Goal: Task Accomplishment & Management: Use online tool/utility

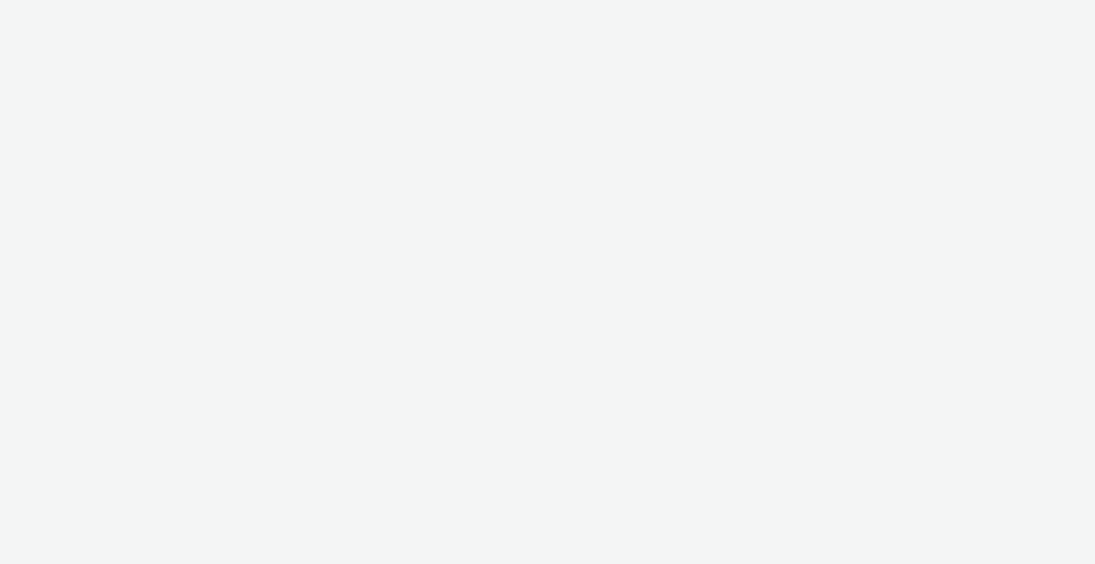
select select "6be1a8fa-1c3d-4504-9934-34630f576c54"
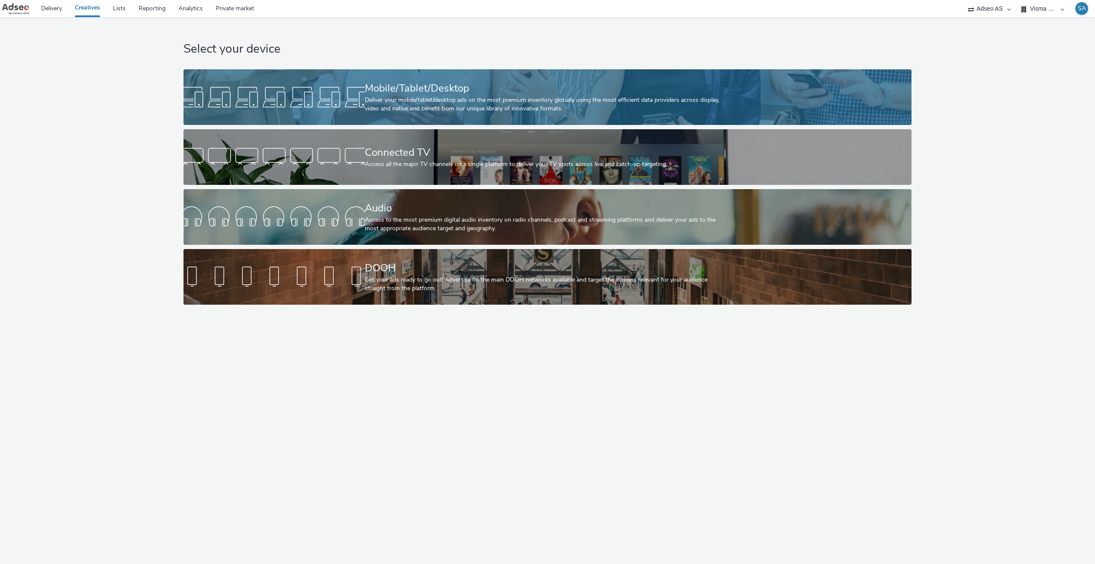
click at [572, 112] on div "Deliver your mobile/tablet/desktop ads on the most premium inventory globally u…" at bounding box center [546, 105] width 362 height 18
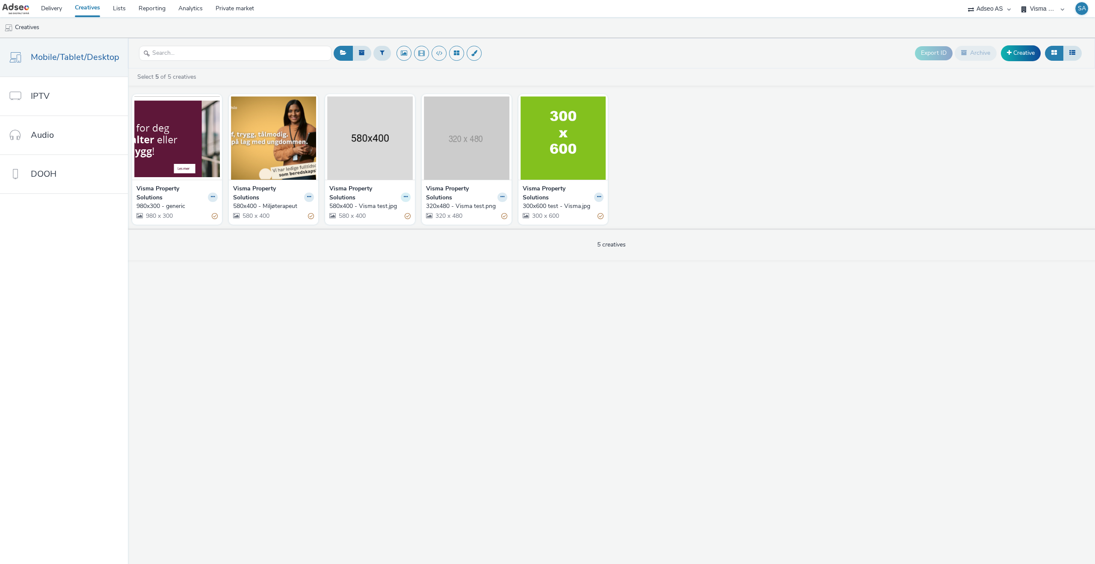
click at [405, 198] on icon at bounding box center [406, 196] width 4 height 5
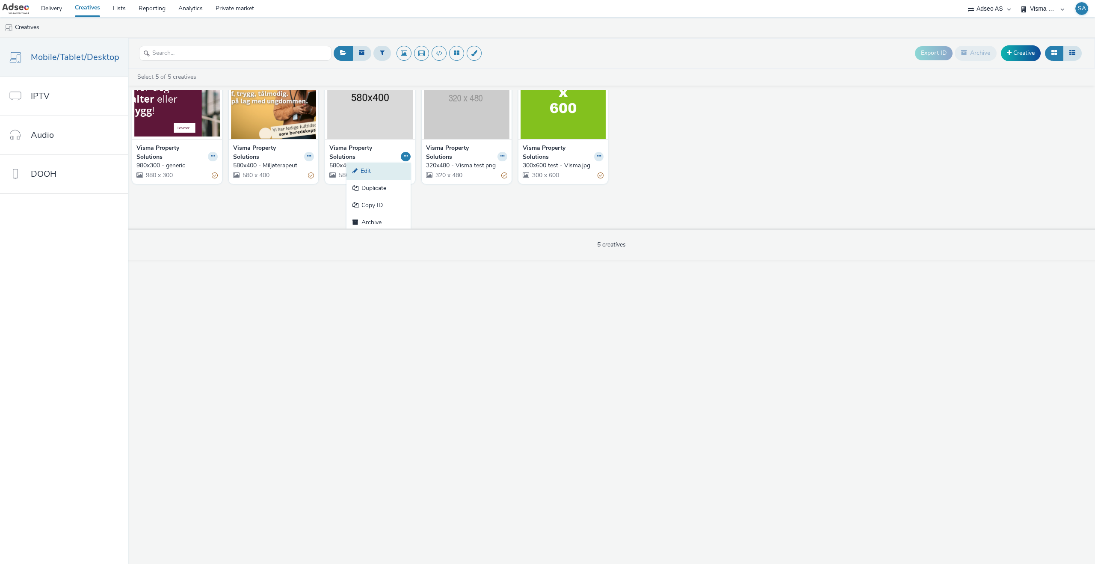
scroll to position [43, 0]
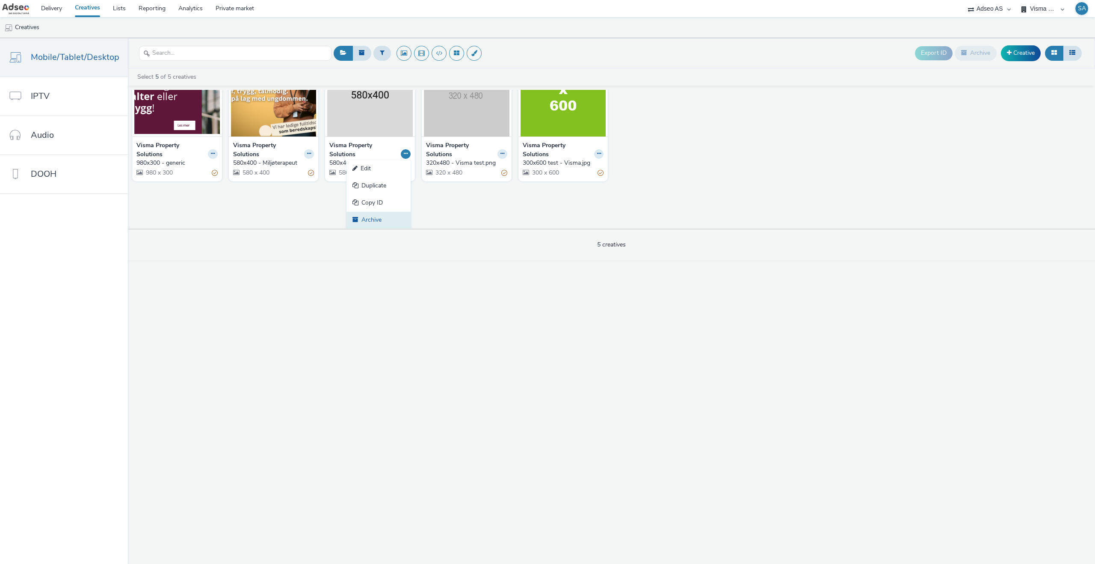
click at [381, 219] on link "Archive" at bounding box center [378, 220] width 64 height 17
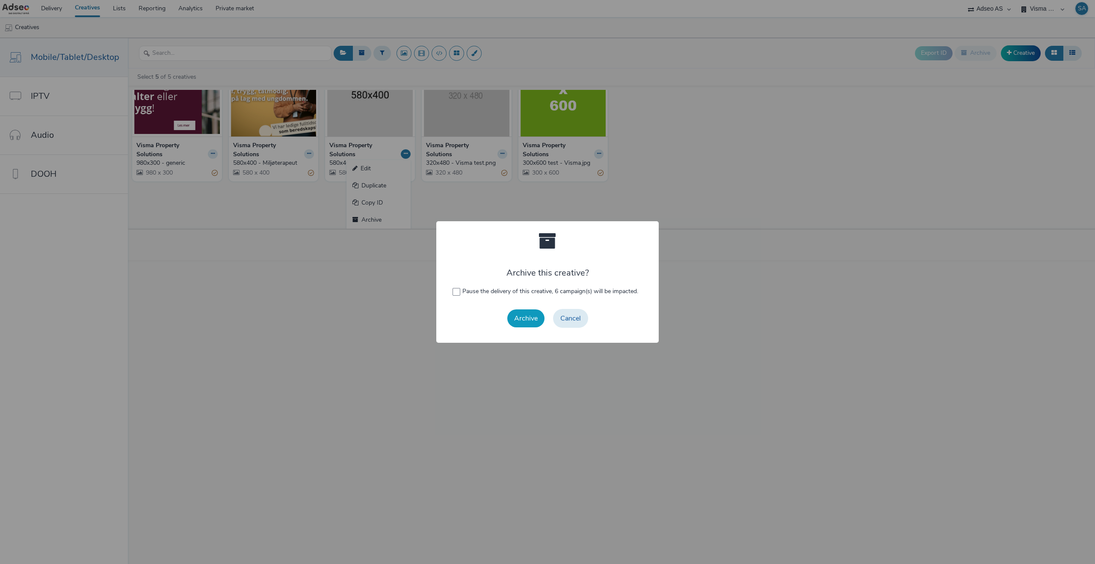
click at [531, 314] on button "Archive" at bounding box center [525, 318] width 37 height 18
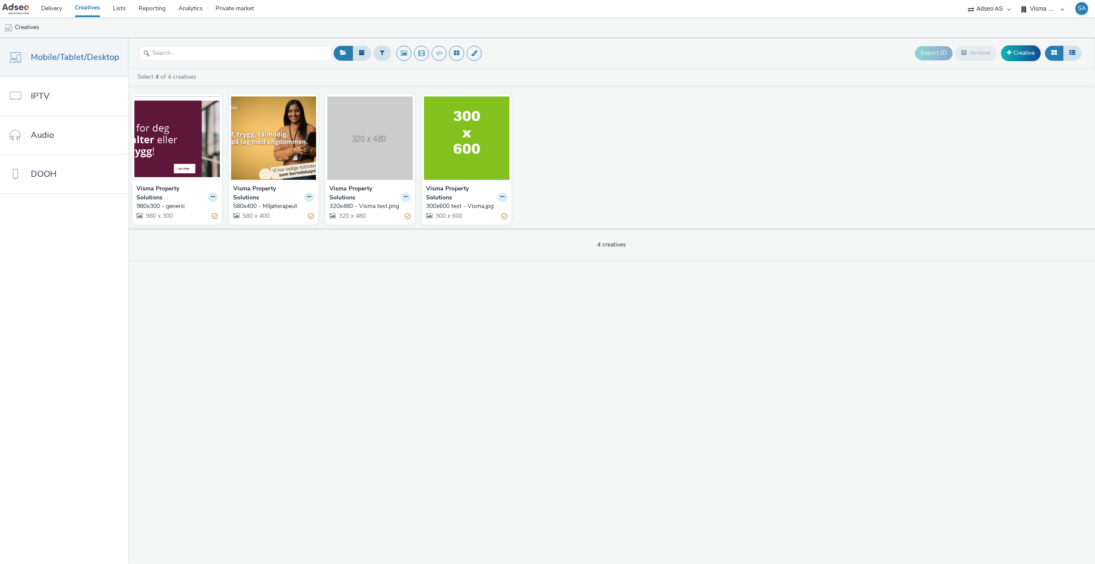
click at [408, 197] on button at bounding box center [406, 197] width 10 height 10
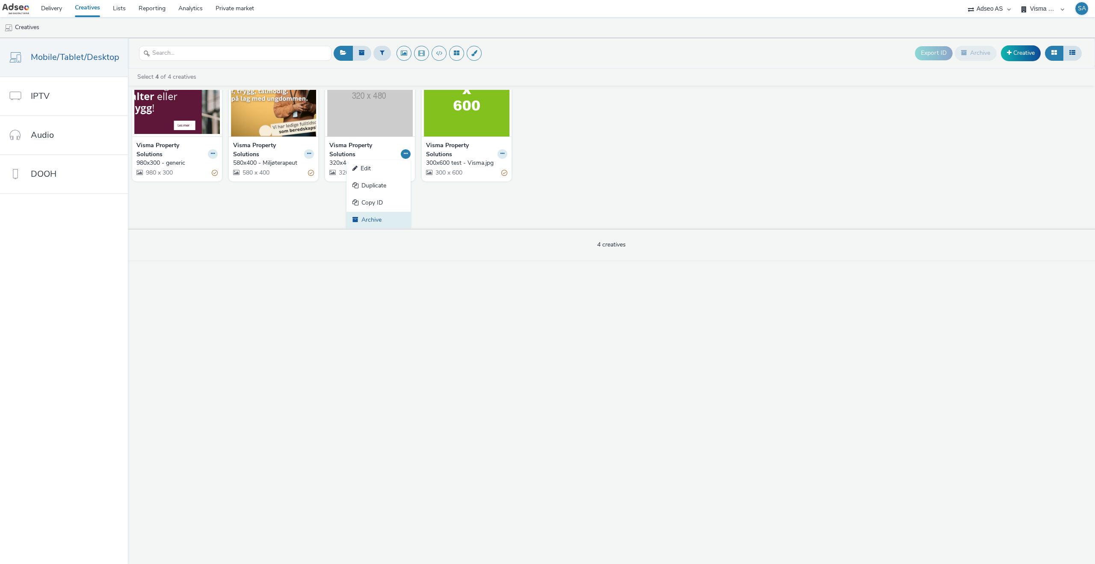
click at [389, 219] on link "Archive" at bounding box center [378, 220] width 64 height 17
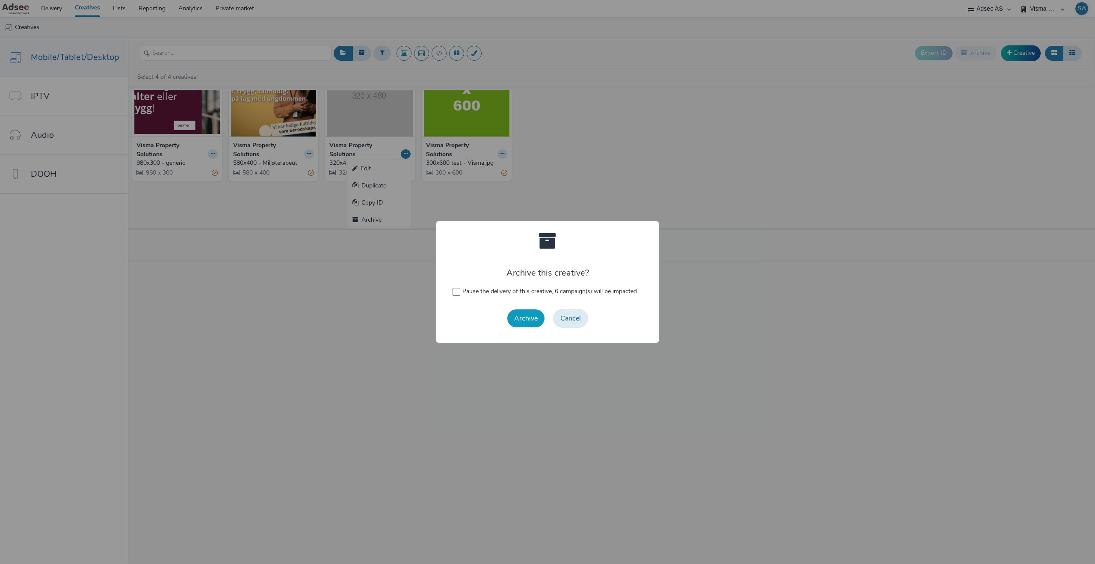
click at [539, 324] on button "Archive" at bounding box center [525, 318] width 37 height 18
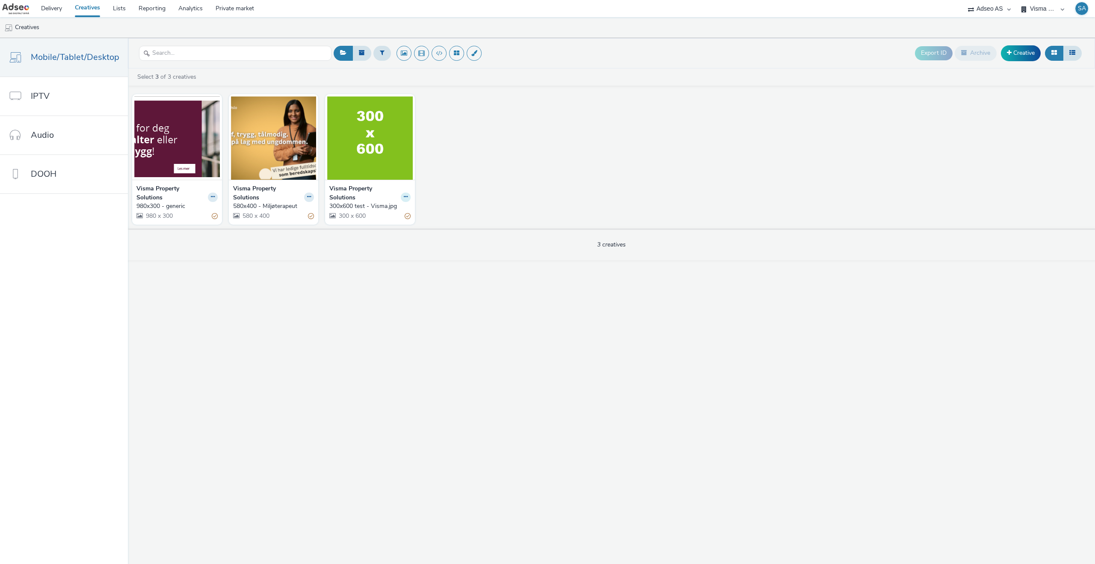
click at [404, 199] on icon at bounding box center [406, 196] width 4 height 5
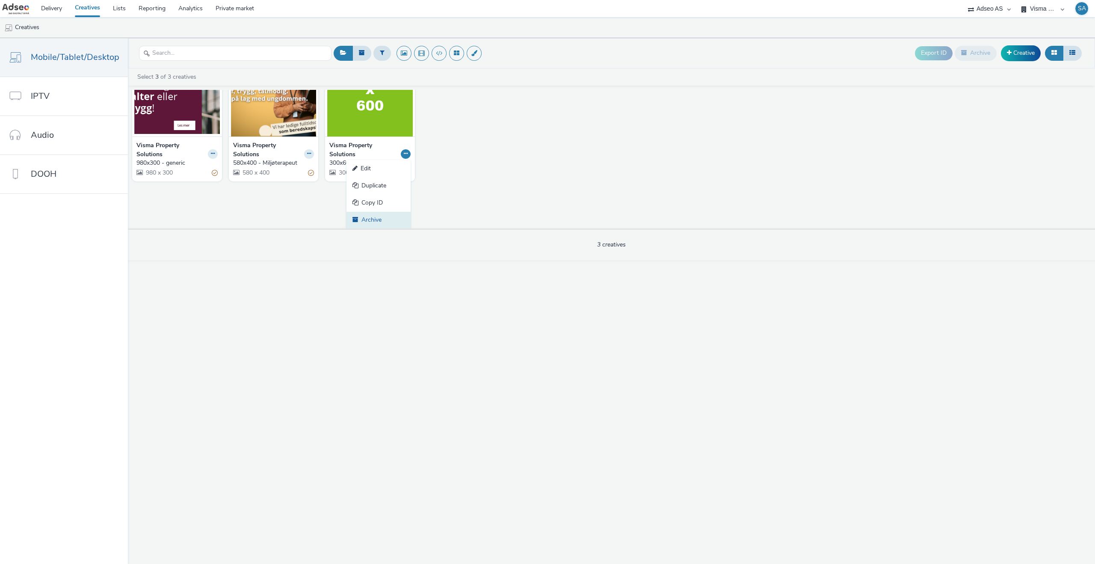
click at [379, 221] on link "Archive" at bounding box center [378, 220] width 64 height 17
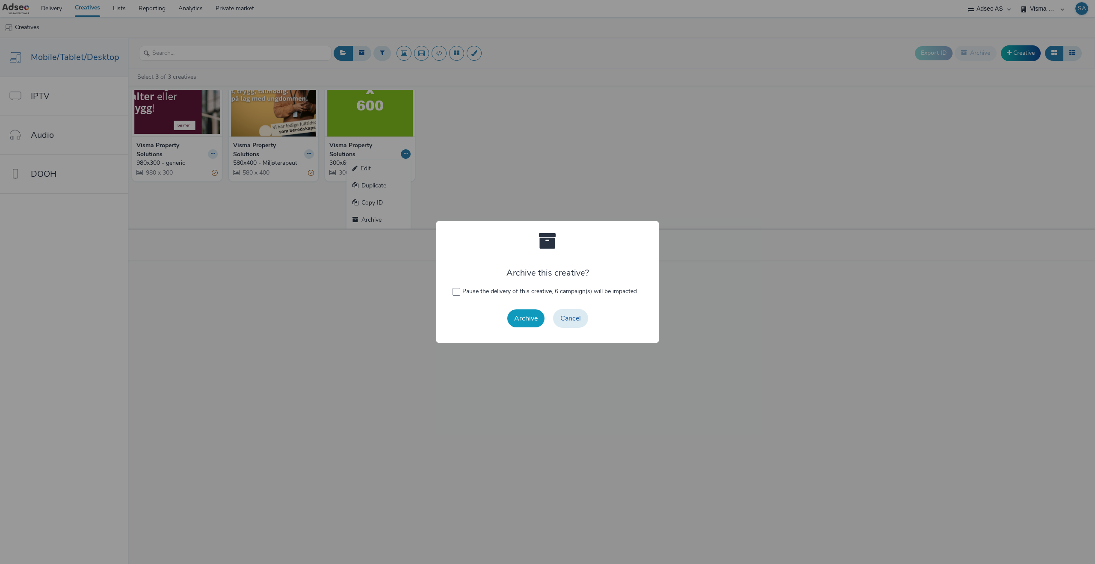
click at [517, 326] on button "Archive" at bounding box center [525, 318] width 37 height 18
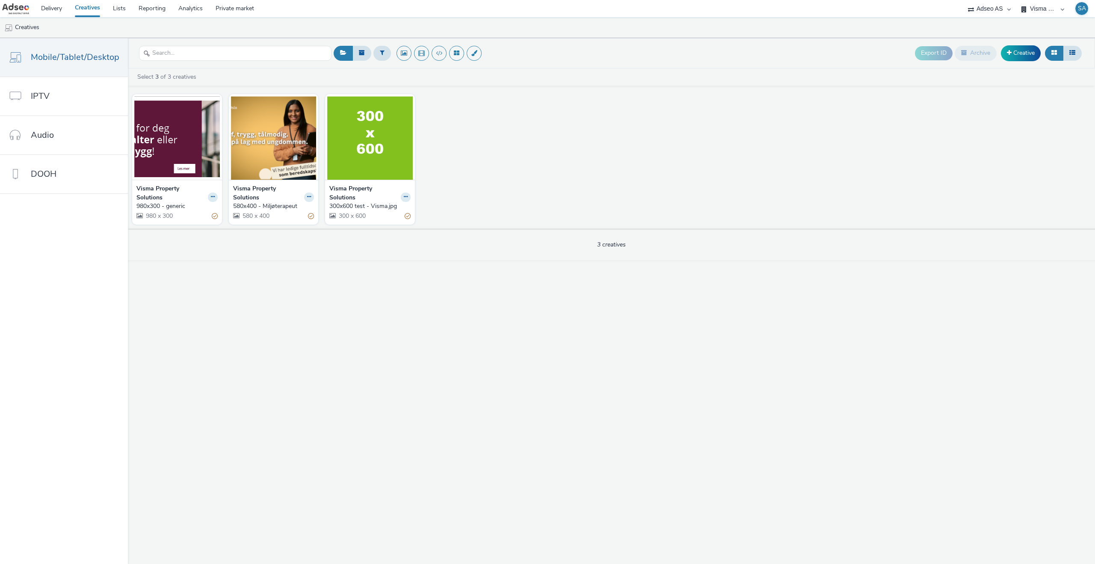
scroll to position [0, 0]
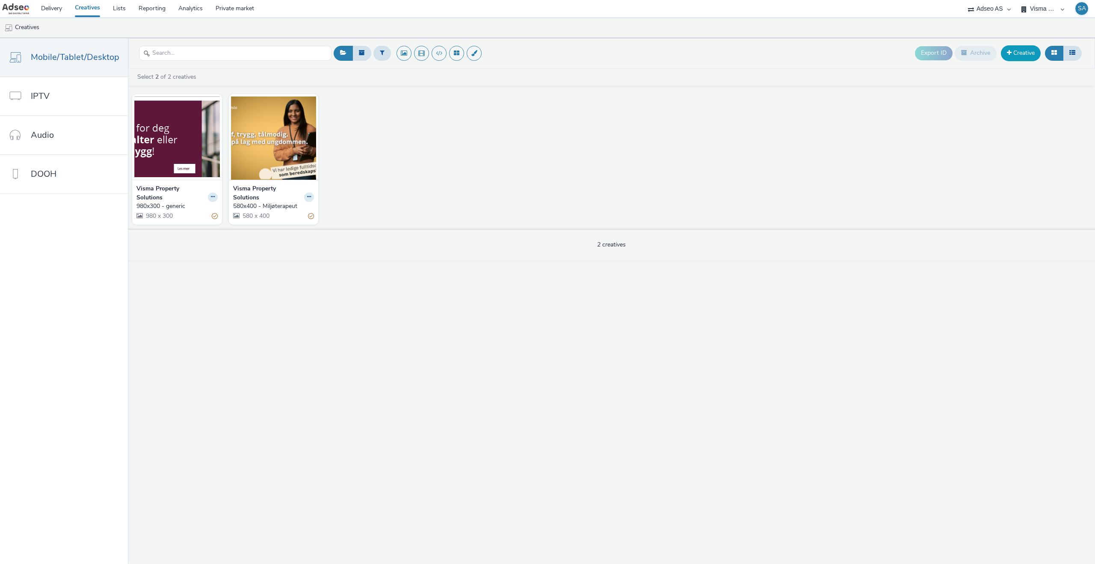
click at [1018, 56] on link "Creative" at bounding box center [1021, 52] width 40 height 15
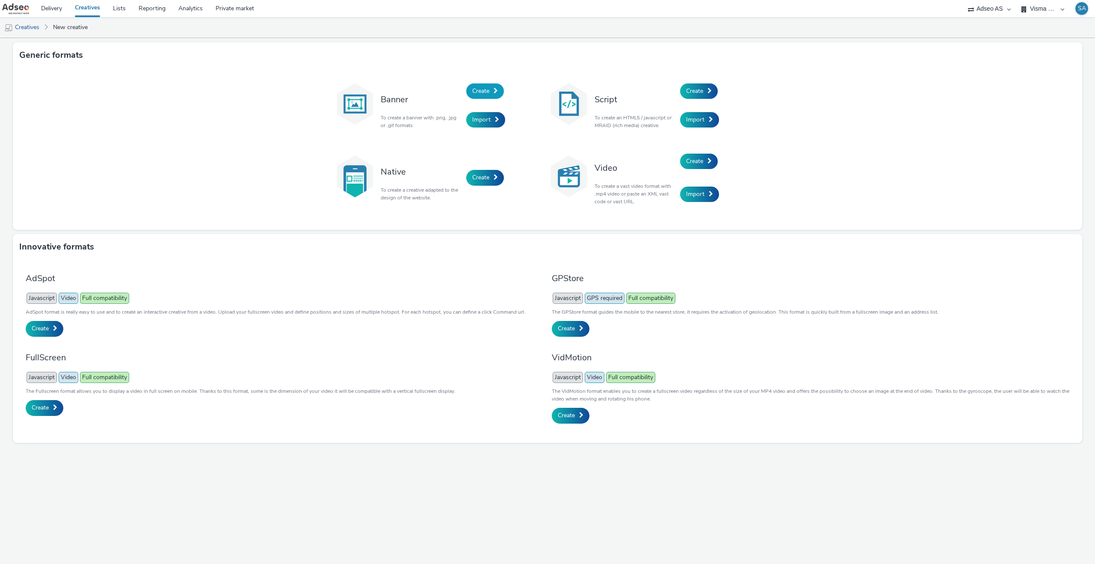
click at [476, 97] on link "Create" at bounding box center [485, 90] width 38 height 15
click at [476, 123] on span "Import" at bounding box center [481, 119] width 18 height 8
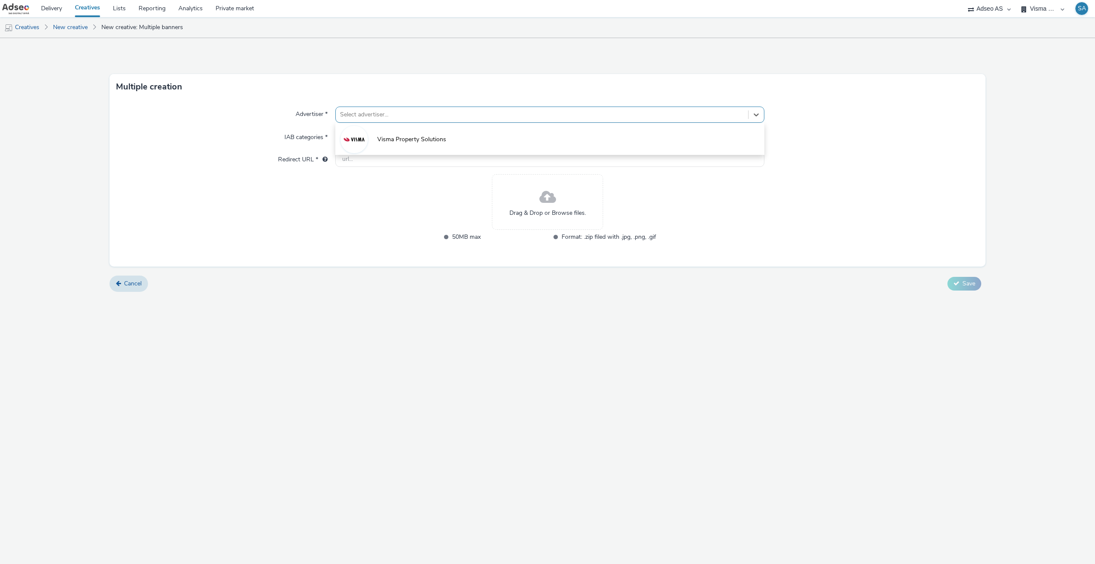
click at [376, 115] on div at bounding box center [542, 114] width 404 height 10
click at [377, 152] on li "Visma Property Solutions" at bounding box center [549, 138] width 429 height 29
type input "[URL][DOMAIN_NAME]"
click at [607, 285] on div "Cancel Save" at bounding box center [547, 288] width 876 height 15
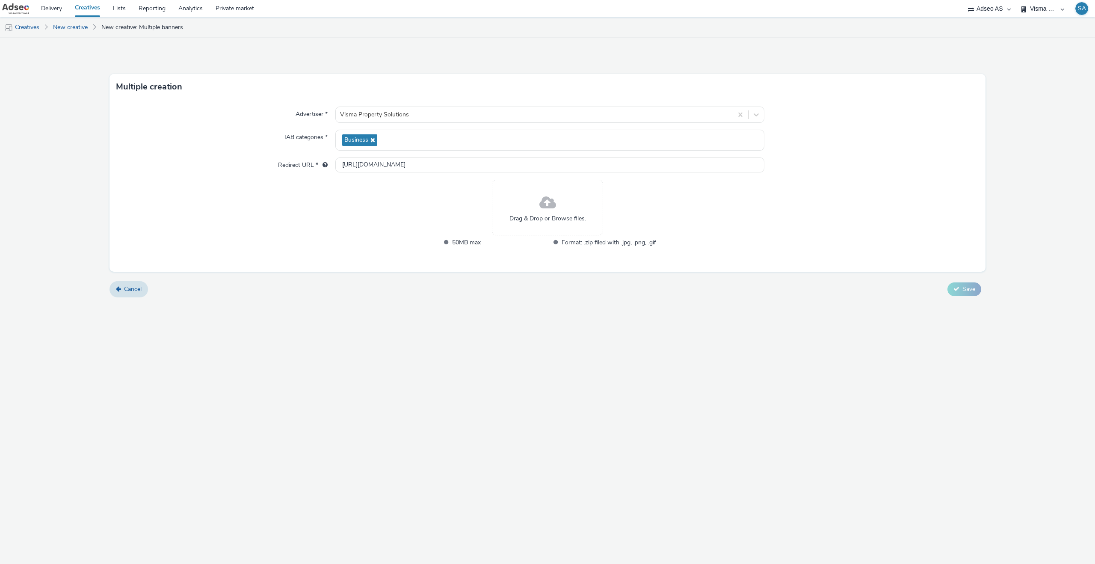
click at [574, 229] on div "Drag & Drop or Browse files." at bounding box center [547, 208] width 111 height 56
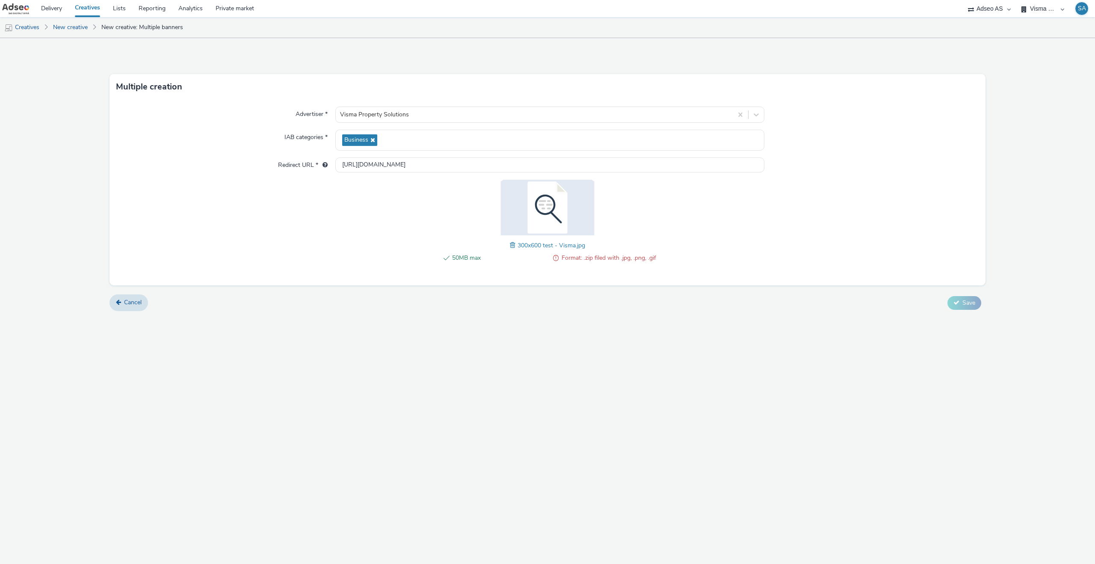
click at [514, 244] on span at bounding box center [514, 244] width 8 height 9
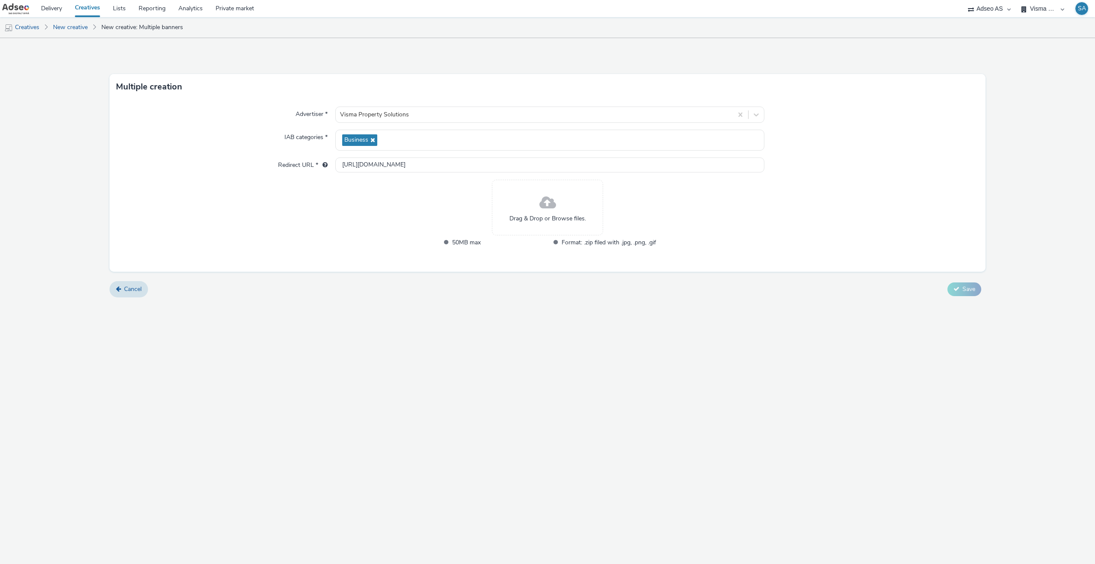
click at [518, 209] on div "Drag & Drop or Browse files." at bounding box center [547, 208] width 111 height 56
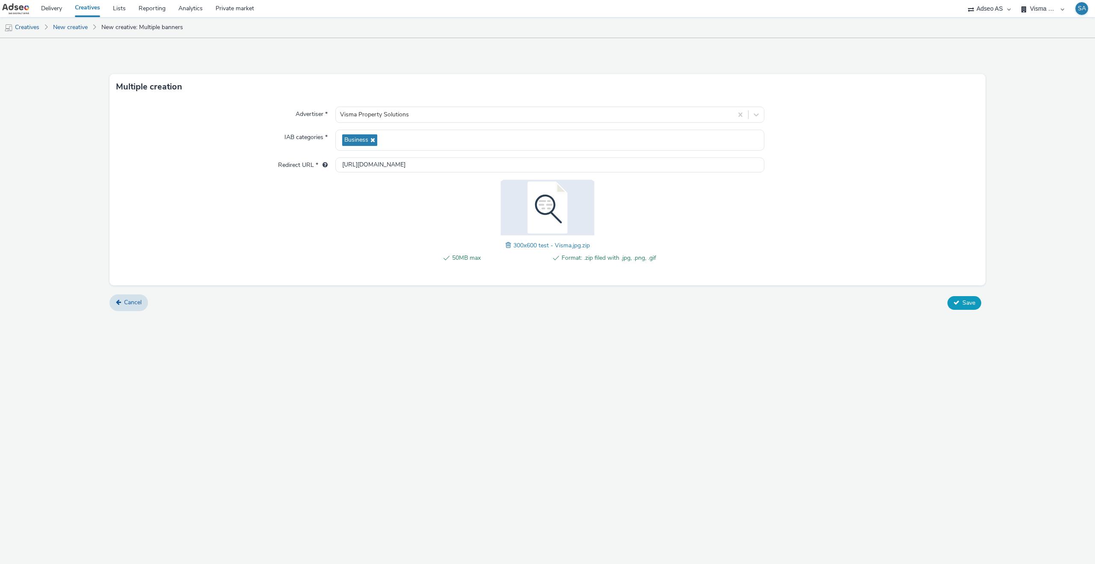
click at [970, 305] on span "Save" at bounding box center [968, 303] width 13 height 8
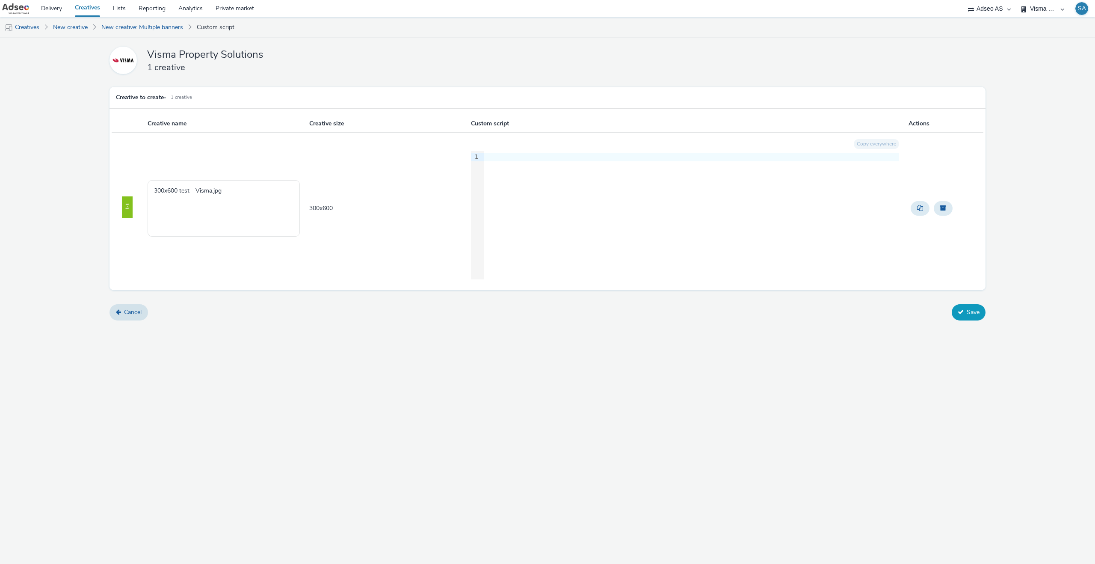
click at [964, 317] on button "Save" at bounding box center [969, 312] width 34 height 16
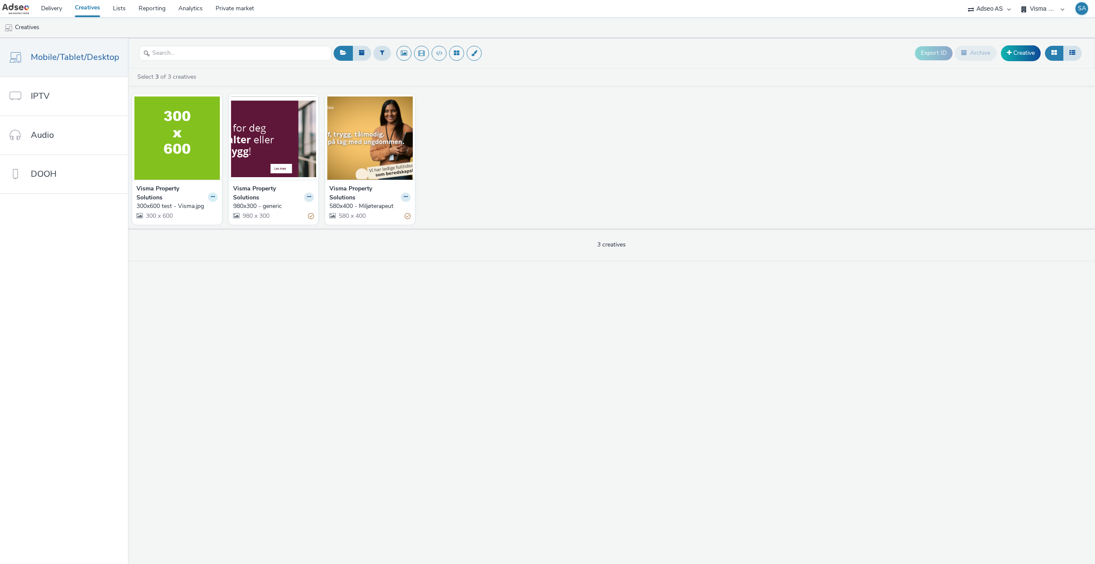
click at [211, 199] on icon at bounding box center [213, 196] width 4 height 5
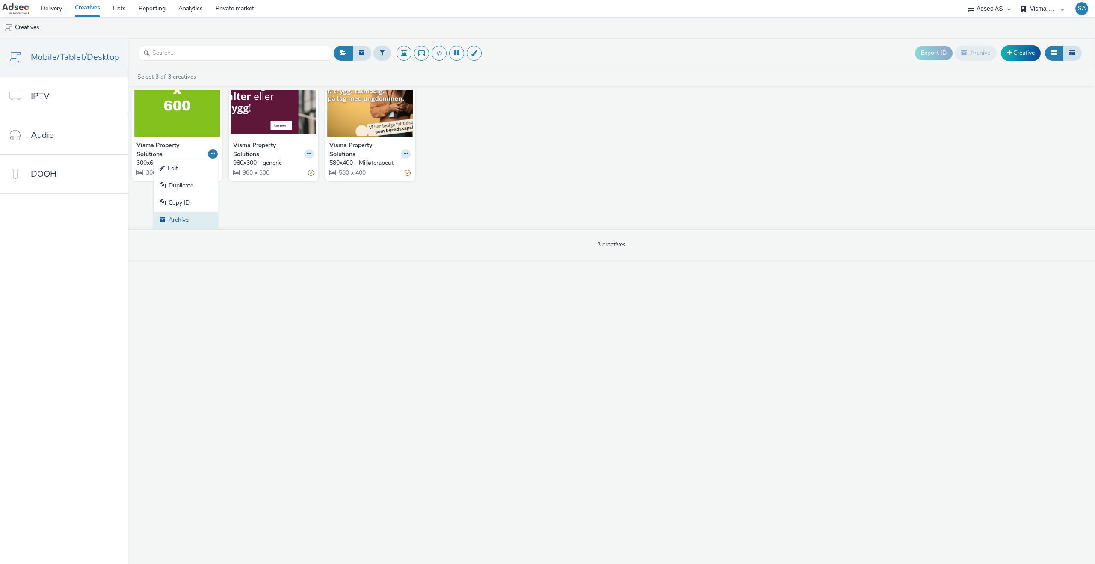
click at [198, 218] on link "Archive" at bounding box center [186, 220] width 64 height 17
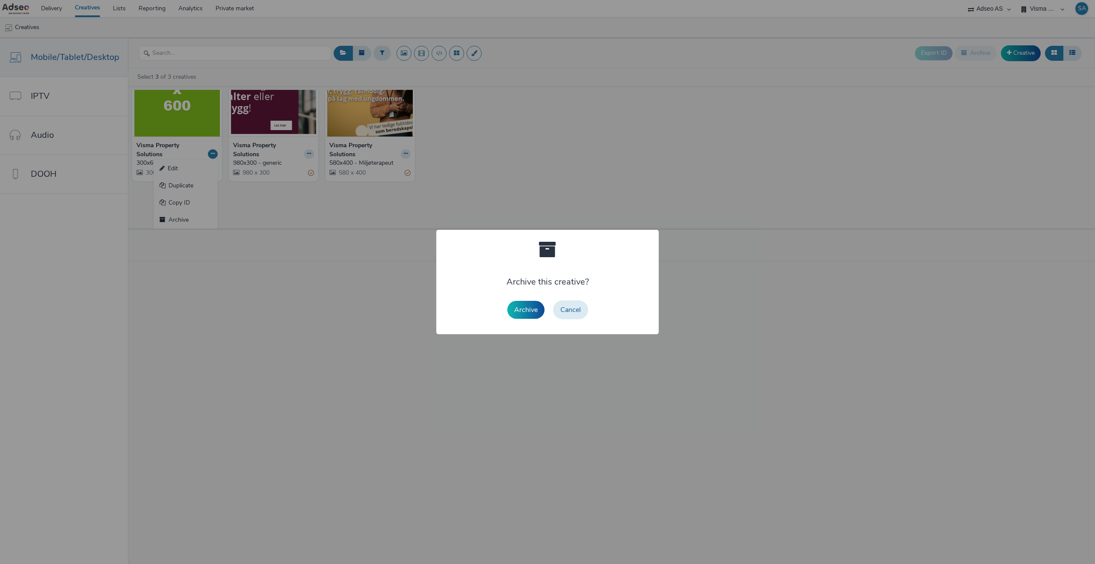
click at [527, 319] on div "Archive Cancel" at bounding box center [547, 309] width 89 height 27
click at [526, 313] on button "Archive" at bounding box center [525, 310] width 37 height 18
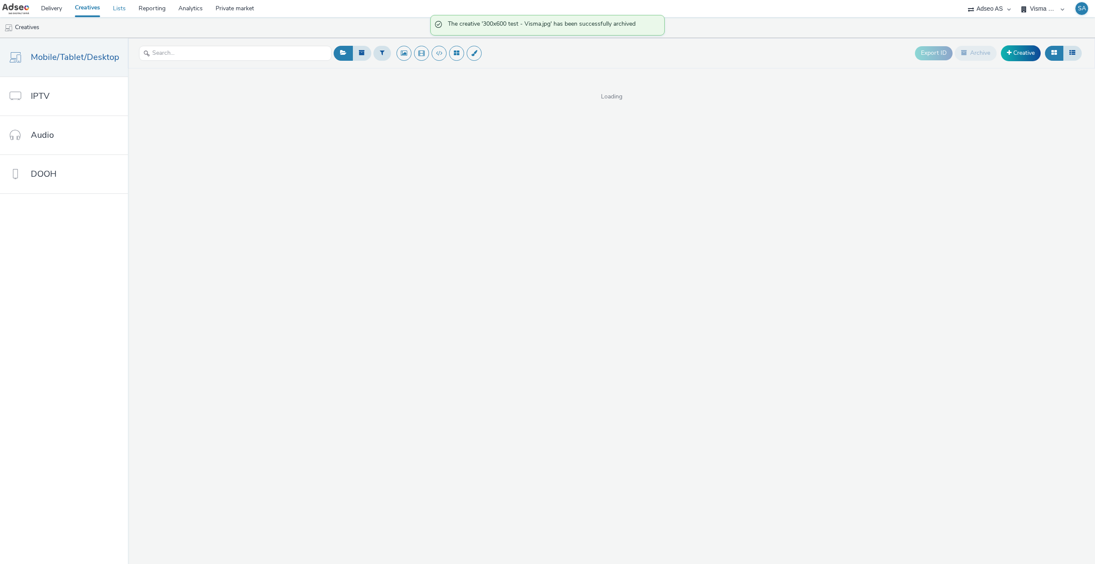
click at [127, 8] on link "Lists" at bounding box center [119, 8] width 26 height 17
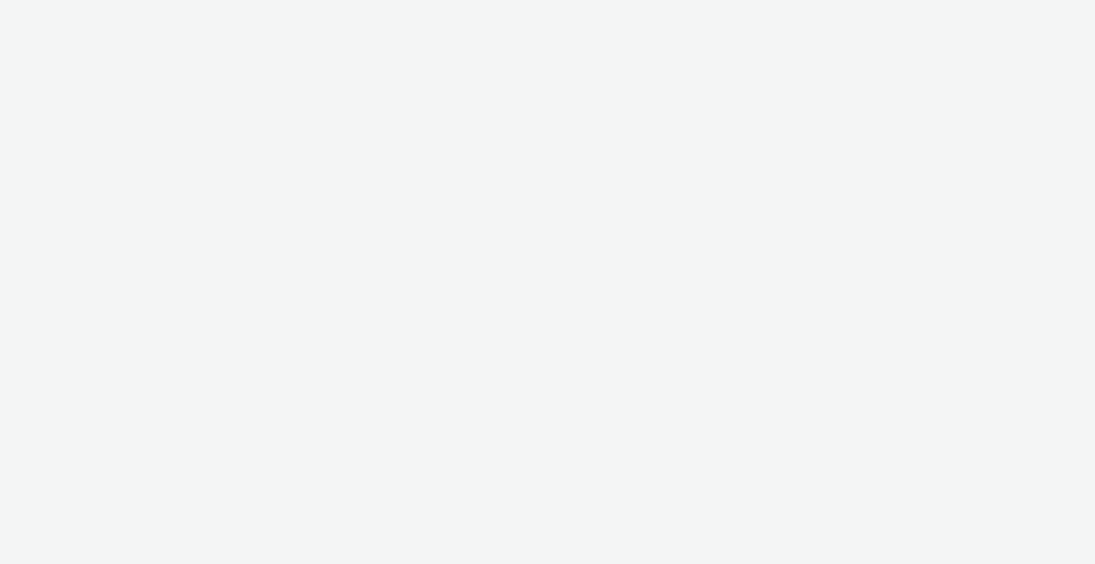
select select "6be1a8fa-1c3d-4504-9934-34630f576c54"
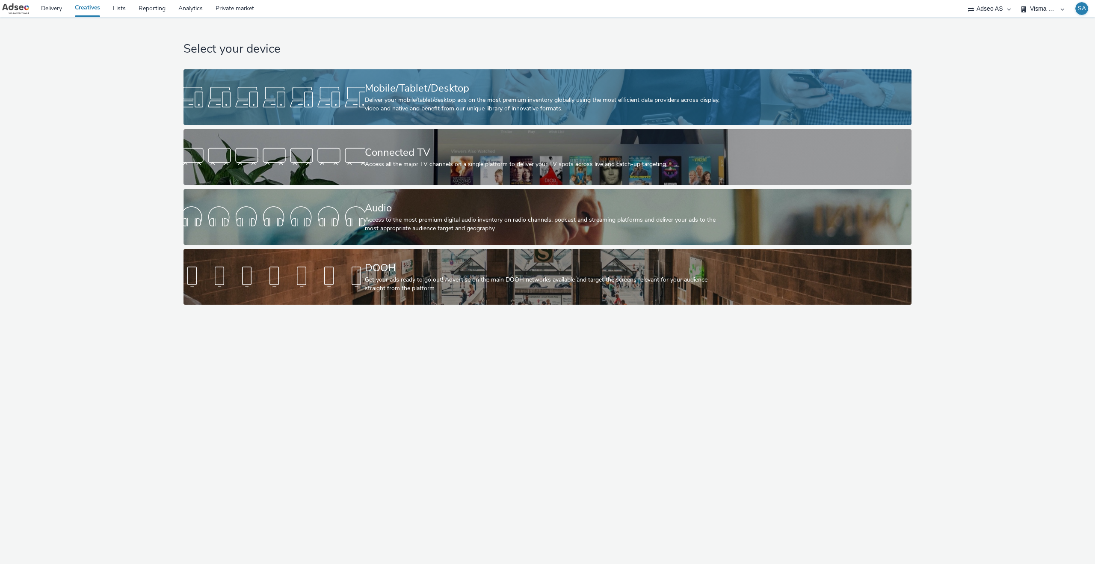
click at [486, 85] on div "Mobile/Tablet/Desktop" at bounding box center [546, 88] width 362 height 15
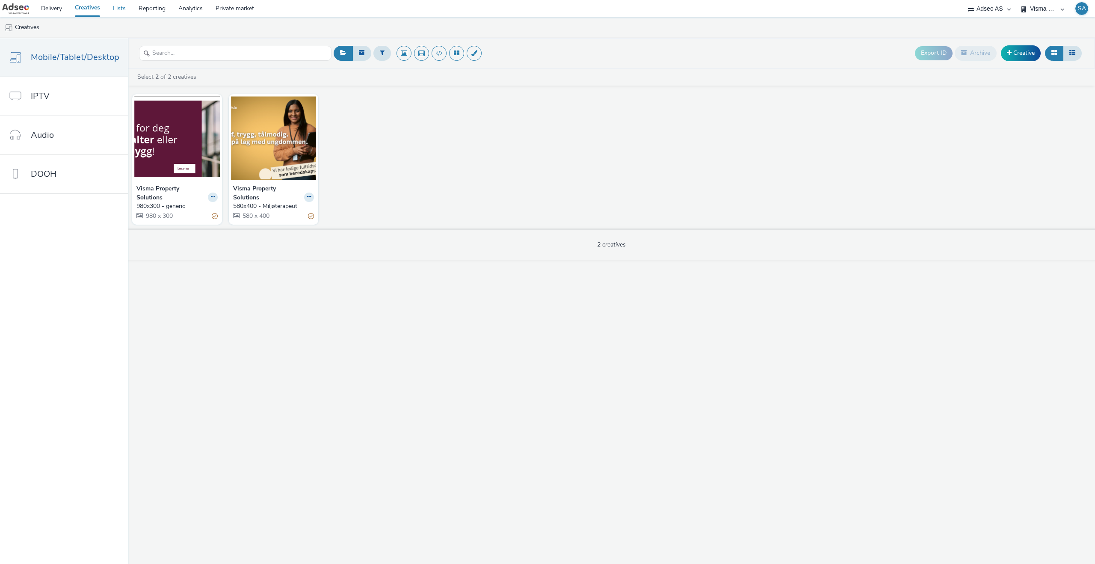
click at [122, 13] on link "Lists" at bounding box center [119, 8] width 26 height 17
